Goal: Information Seeking & Learning: Learn about a topic

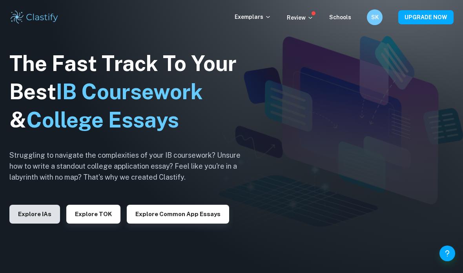
click at [39, 224] on button "Explore IAs" at bounding box center [34, 214] width 51 height 19
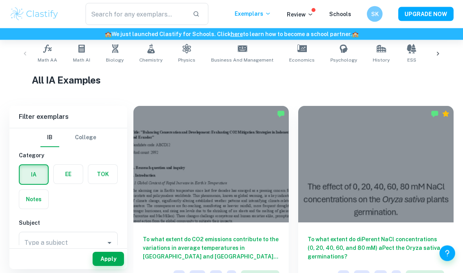
scroll to position [159, 0]
click at [110, 178] on label "button" at bounding box center [102, 174] width 29 height 19
click at [0, 0] on input "radio" at bounding box center [0, 0] width 0 height 0
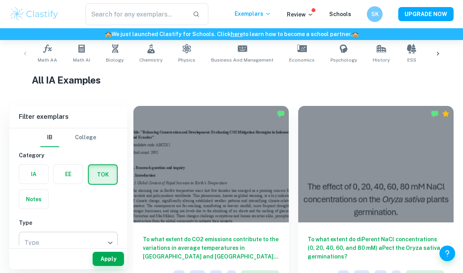
click at [97, 155] on body "We value your privacy We use cookies to enhance your browsing experience, serve…" at bounding box center [231, 17] width 463 height 273
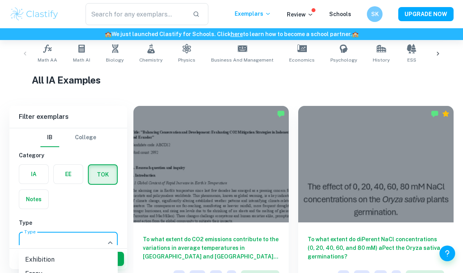
click at [96, 273] on li "Essay" at bounding box center [68, 274] width 99 height 14
type input "Essay"
click at [111, 266] on button "Apply" at bounding box center [108, 259] width 31 height 14
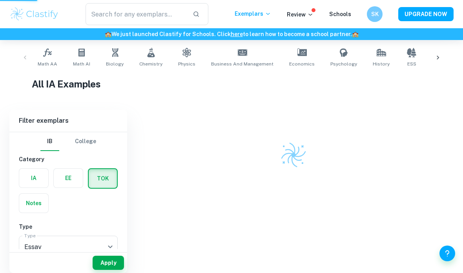
scroll to position [151, 0]
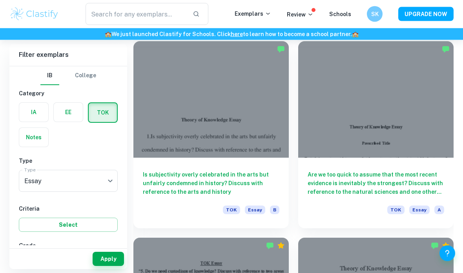
scroll to position [1017, 0]
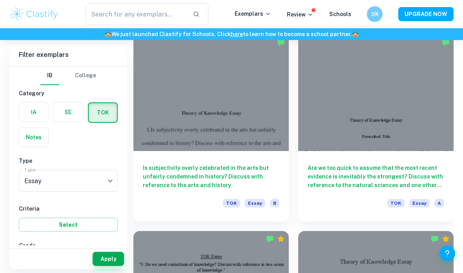
click at [31, 262] on input "A" at bounding box center [32, 263] width 16 height 16
checkbox input "true"
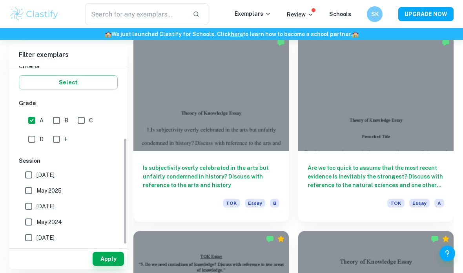
scroll to position [150, 0]
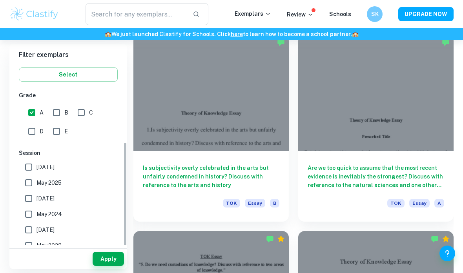
click at [29, 166] on input "[DATE]" at bounding box center [29, 167] width 16 height 16
checkbox input "true"
click at [28, 185] on input "May 2025" at bounding box center [29, 183] width 16 height 16
checkbox input "true"
click at [93, 269] on div "Apply" at bounding box center [68, 259] width 118 height 20
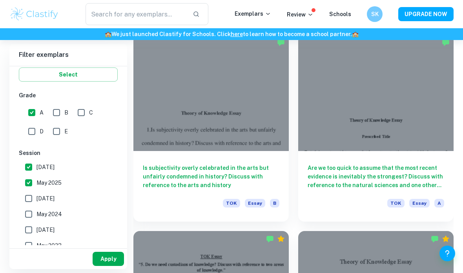
click at [98, 266] on button "Apply" at bounding box center [108, 259] width 31 height 14
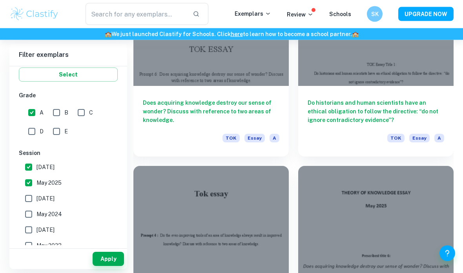
scroll to position [1476, 0]
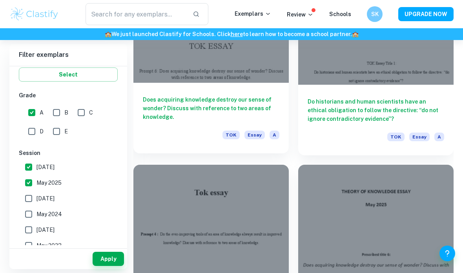
click at [238, 108] on h6 "Does acquiring knowledge destroy our sense of wonder? Discuss with reference to…" at bounding box center [211, 108] width 137 height 26
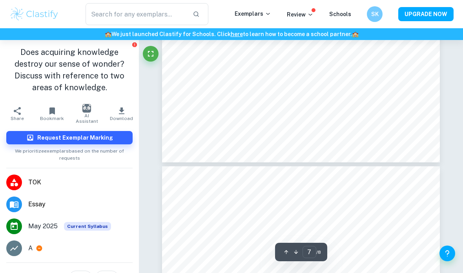
scroll to position [2265, 0]
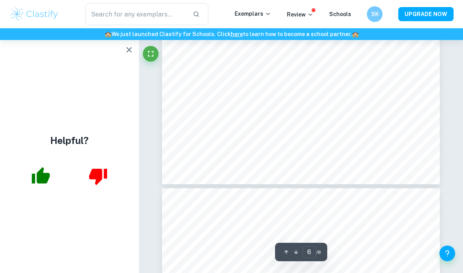
type input "7"
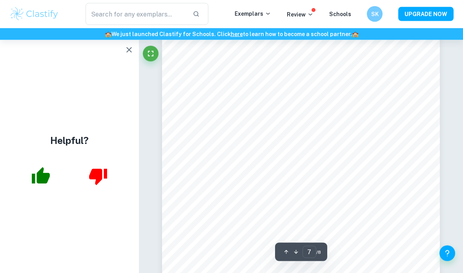
scroll to position [2345, 0]
